Goal: Communication & Community: Answer question/provide support

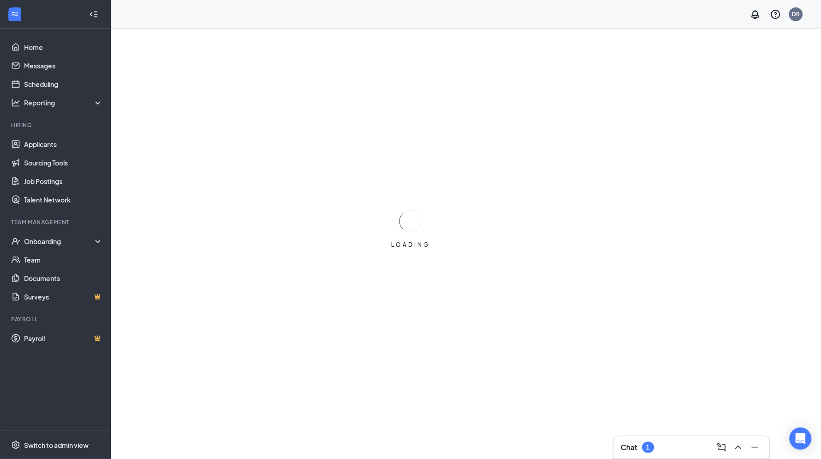
click at [687, 449] on div "Chat 1" at bounding box center [691, 447] width 141 height 15
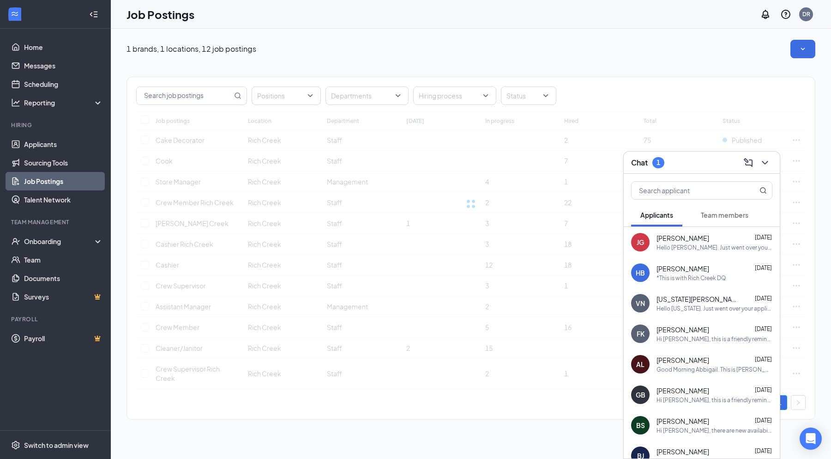
click at [733, 212] on span "Team members" at bounding box center [725, 215] width 48 height 8
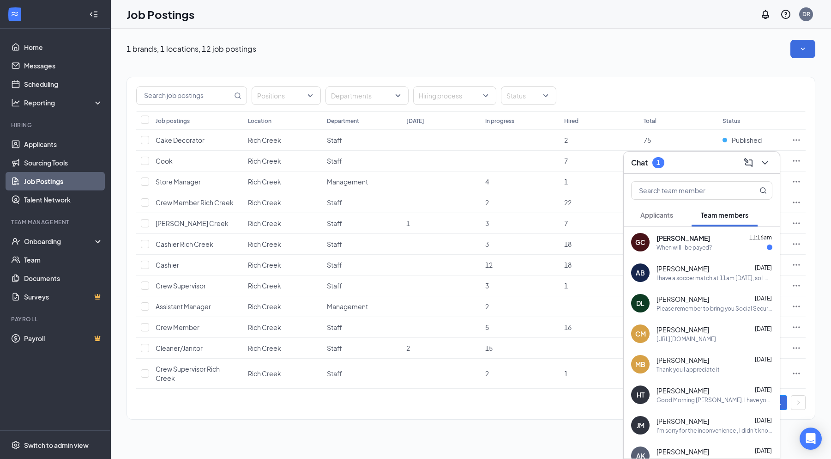
click at [731, 248] on div "When will I be payed?" at bounding box center [715, 247] width 116 height 8
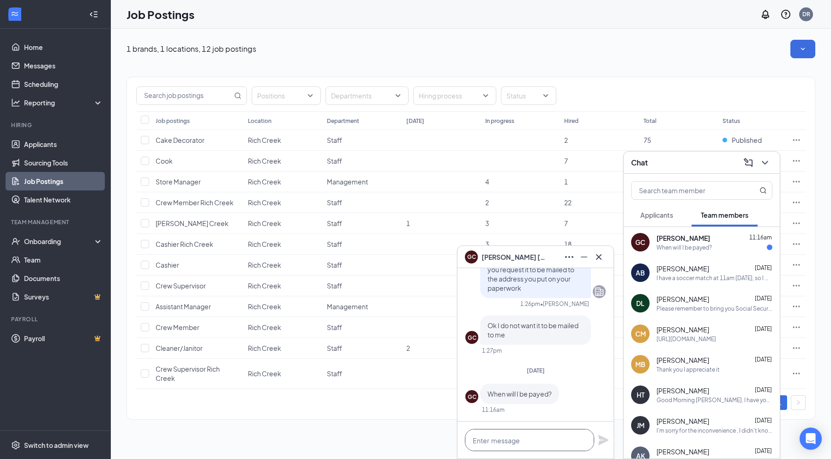
click at [540, 437] on textarea at bounding box center [529, 440] width 129 height 22
type textarea "your check is here"
click at [602, 436] on icon "Plane" at bounding box center [603, 439] width 11 height 11
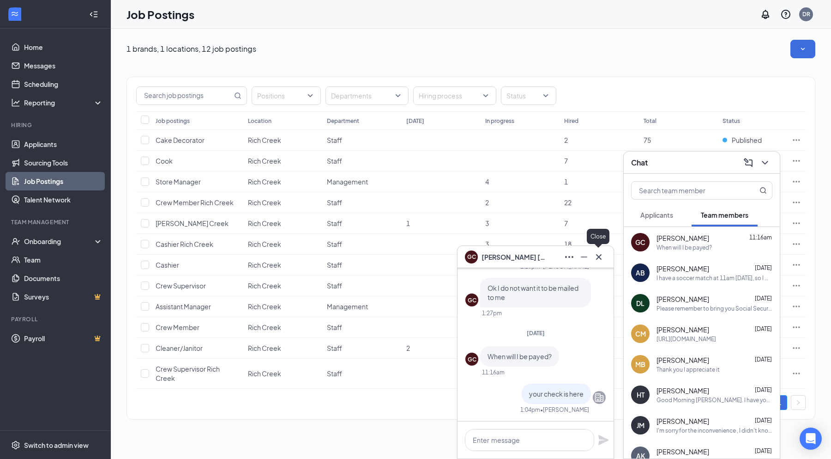
click at [599, 253] on icon "Cross" at bounding box center [599, 256] width 11 height 11
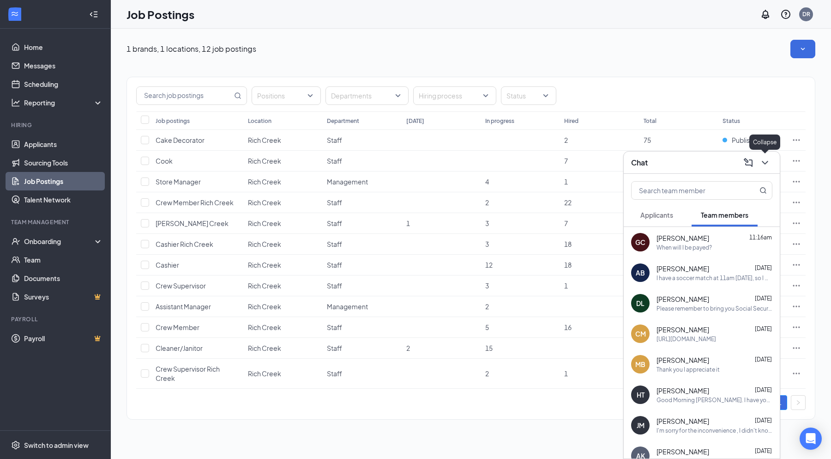
click at [769, 163] on icon "ChevronDown" at bounding box center [765, 162] width 11 height 11
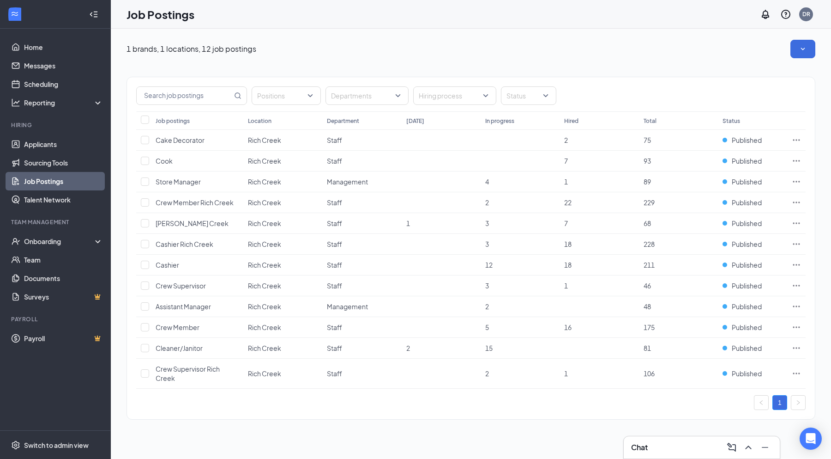
click at [684, 60] on div "Positions Departments Hiring process Status Job postings Location Department [D…" at bounding box center [471, 243] width 689 height 370
click at [86, 243] on div "Onboarding" at bounding box center [59, 241] width 71 height 9
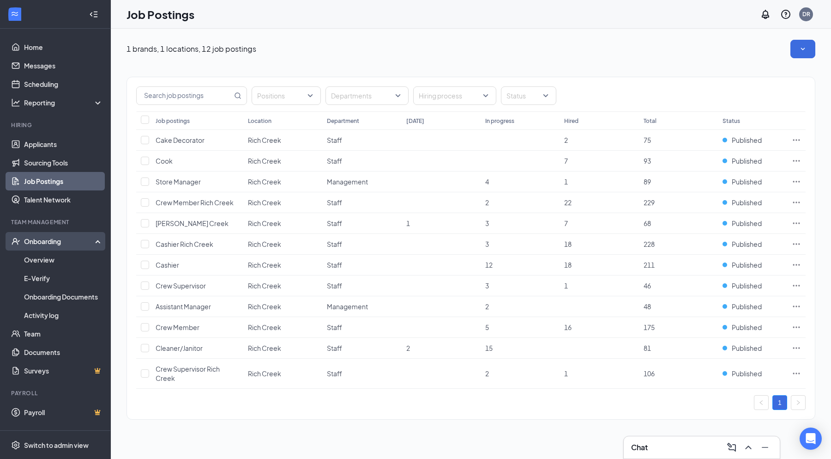
click at [87, 243] on div "Onboarding" at bounding box center [59, 241] width 71 height 9
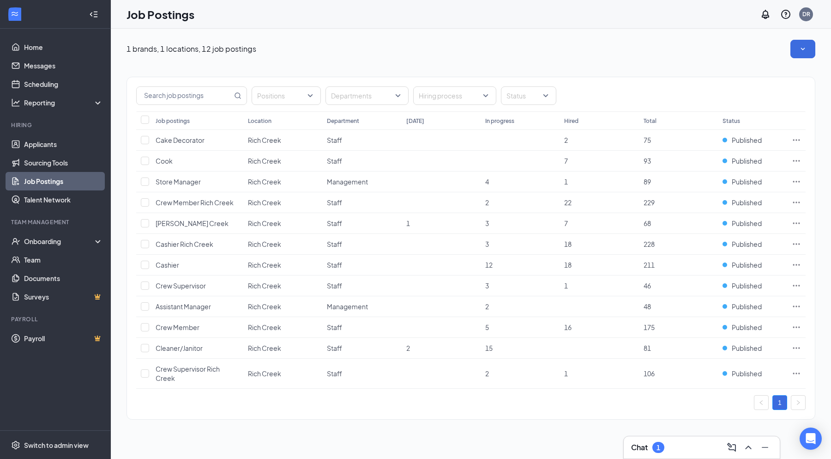
click at [716, 448] on div "Chat 1" at bounding box center [701, 447] width 141 height 15
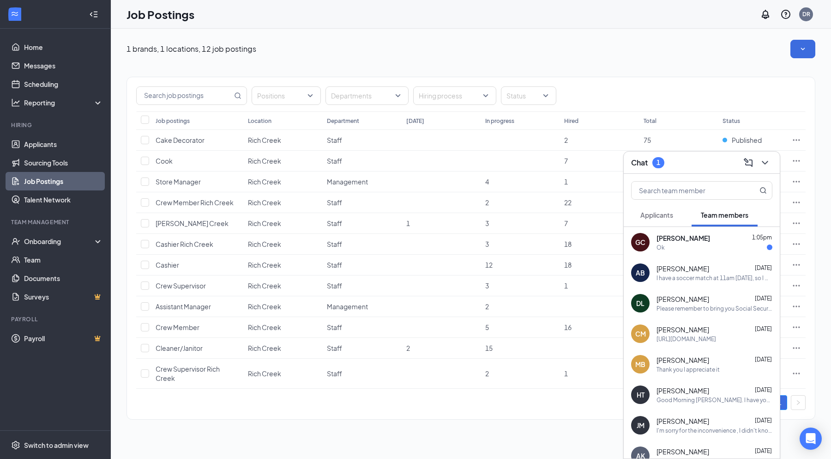
click at [739, 244] on div "Ok" at bounding box center [715, 247] width 116 height 8
click at [765, 164] on icon "ChevronDown" at bounding box center [765, 162] width 11 height 11
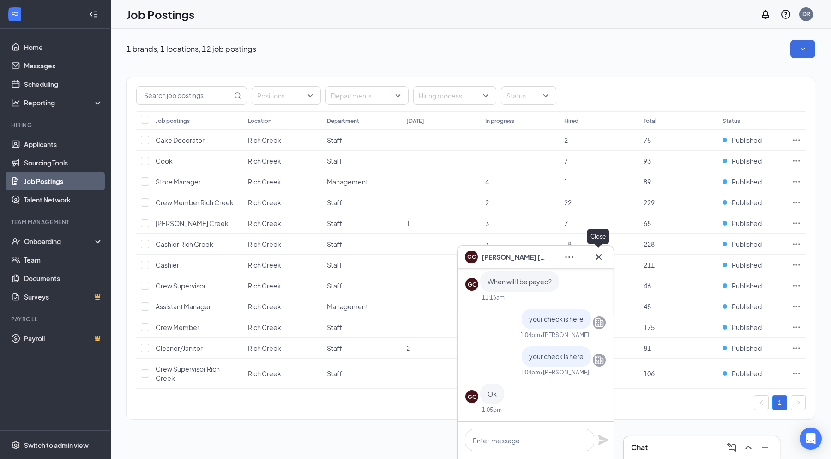
click at [602, 256] on icon "Cross" at bounding box center [599, 256] width 11 height 11
